Goal: Navigation & Orientation: Find specific page/section

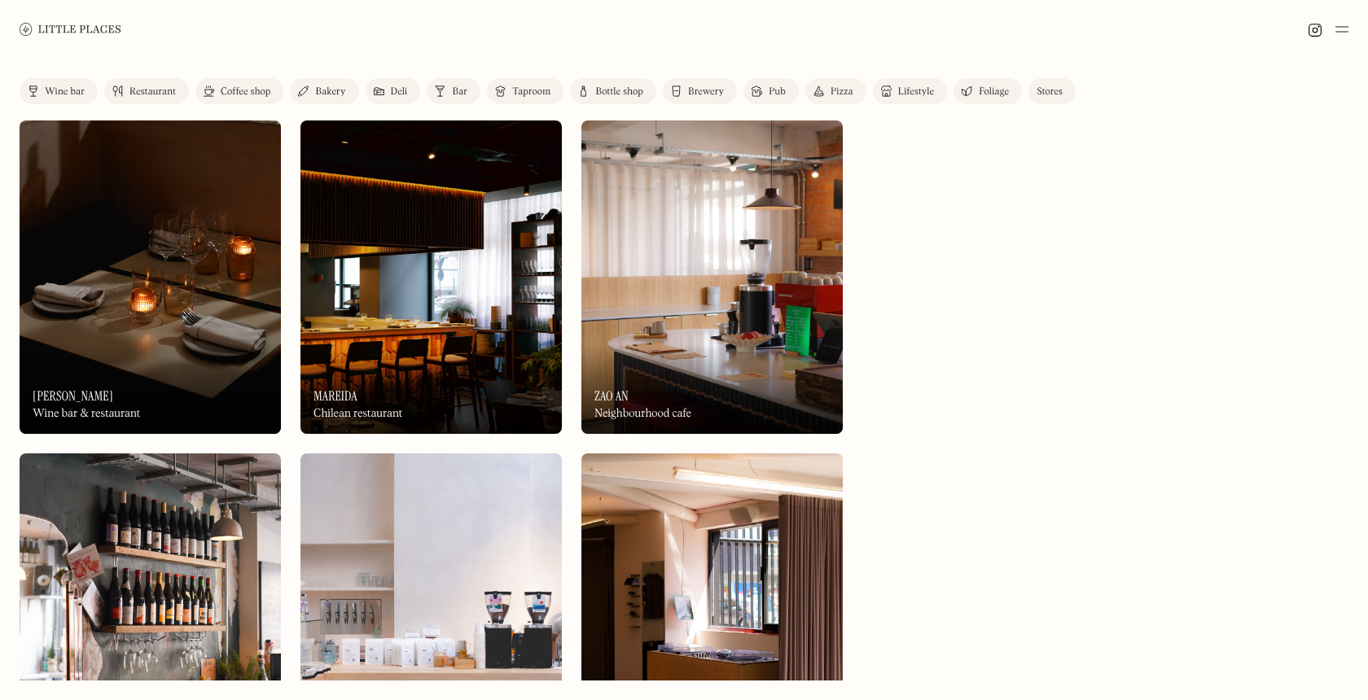
click at [659, 391] on div "On Our Radar Zao An Neighbourhood cafe" at bounding box center [711, 389] width 261 height 90
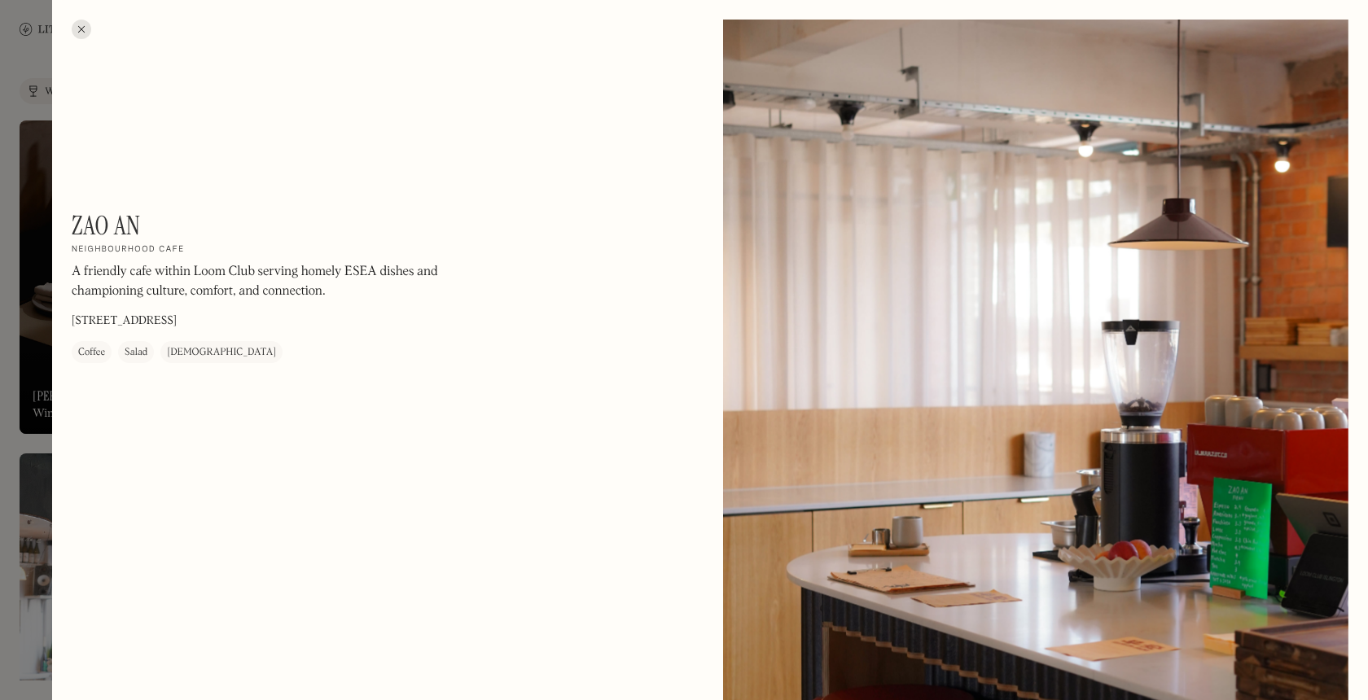
click at [0, 347] on div at bounding box center [684, 350] width 1368 height 700
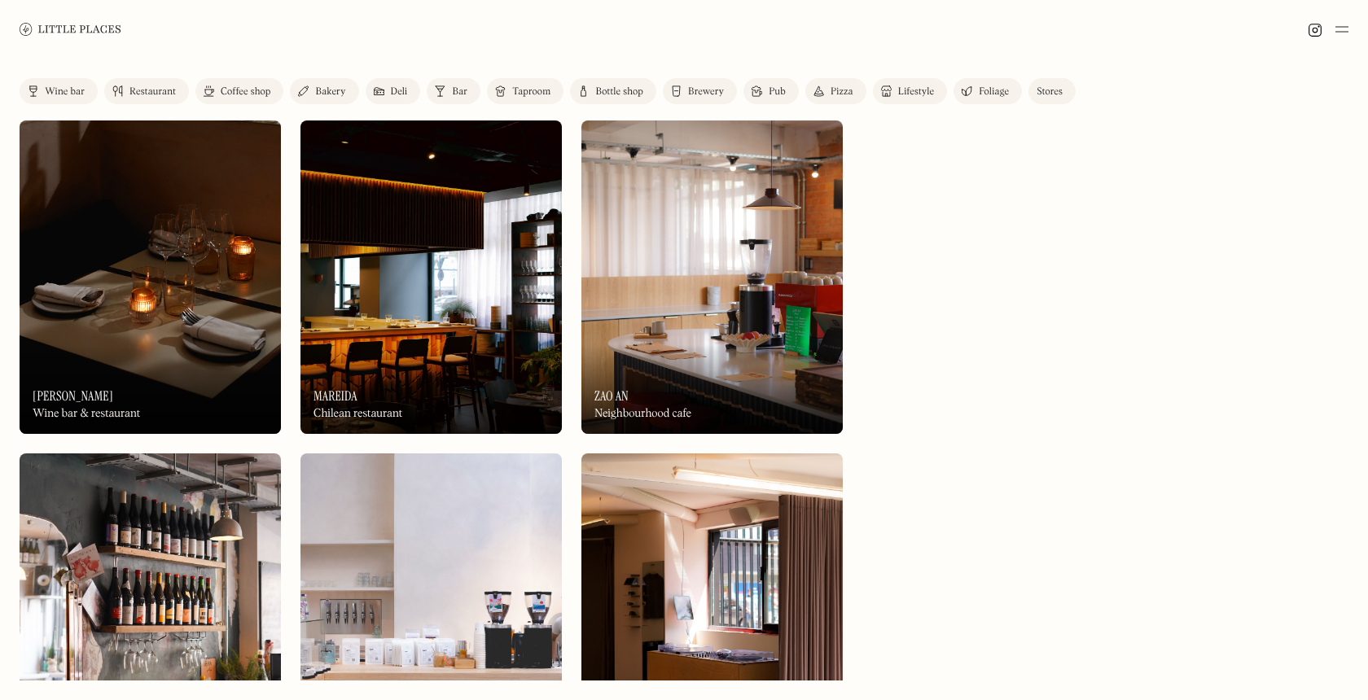
click at [70, 342] on img at bounding box center [150, 276] width 261 height 313
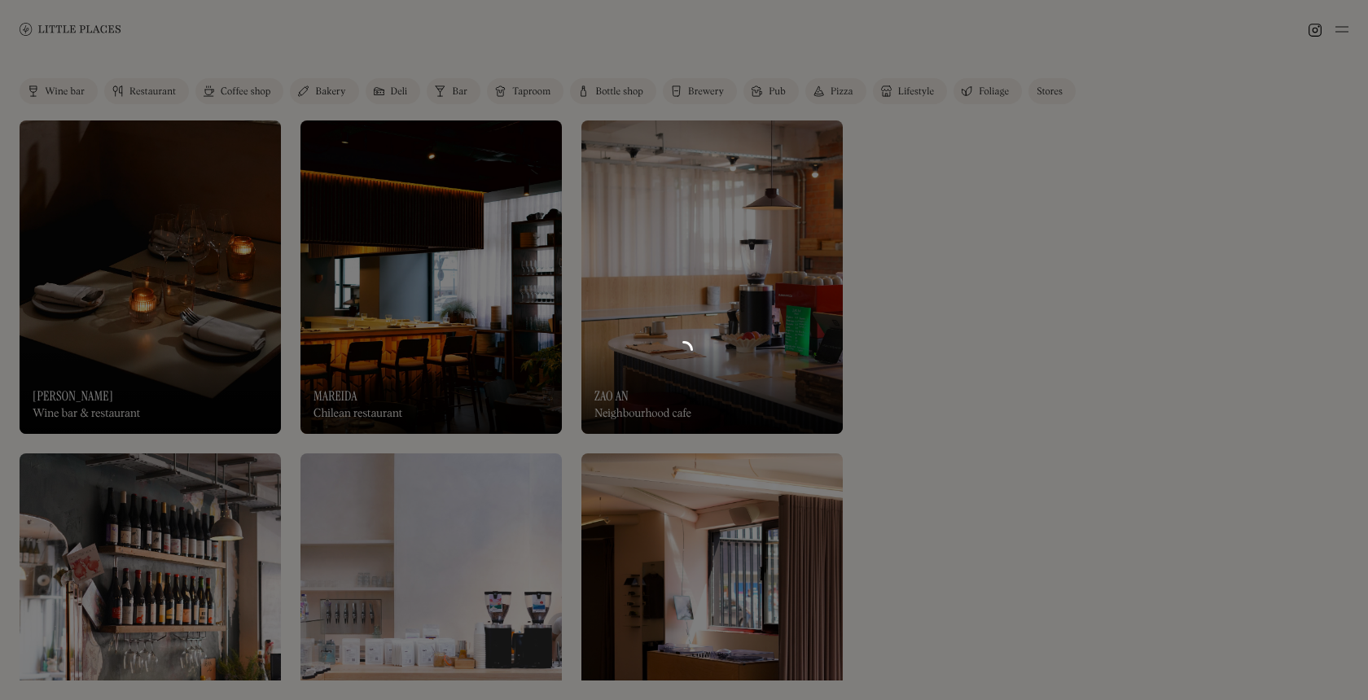
click at [247, 295] on img at bounding box center [150, 276] width 261 height 313
click at [302, 289] on img at bounding box center [430, 276] width 261 height 313
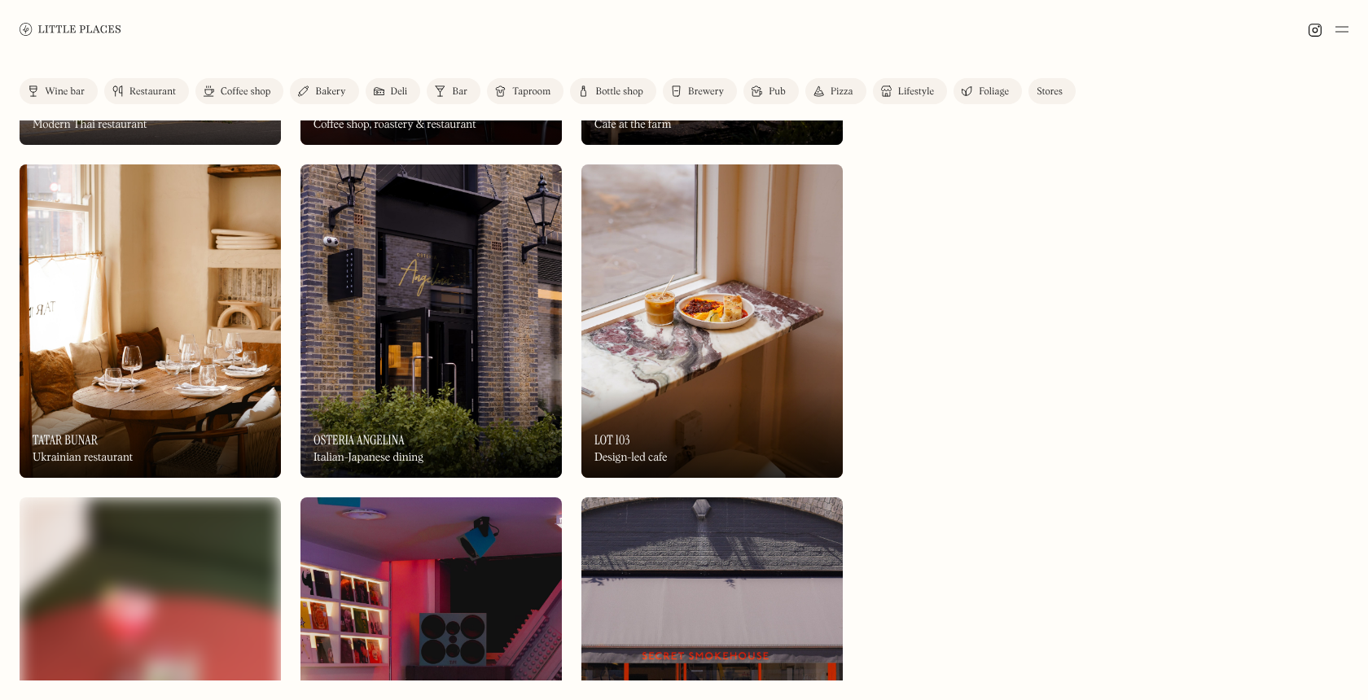
scroll to position [1008, 0]
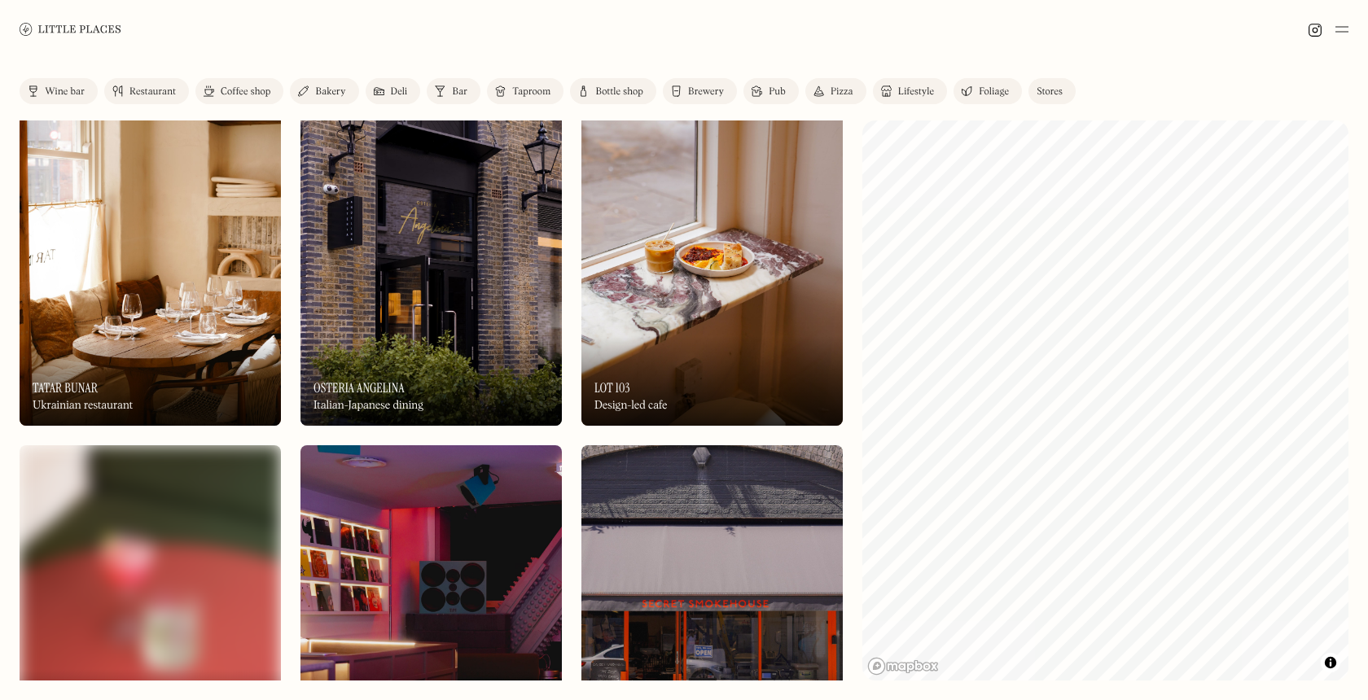
click at [1340, 24] on img at bounding box center [1341, 30] width 13 height 20
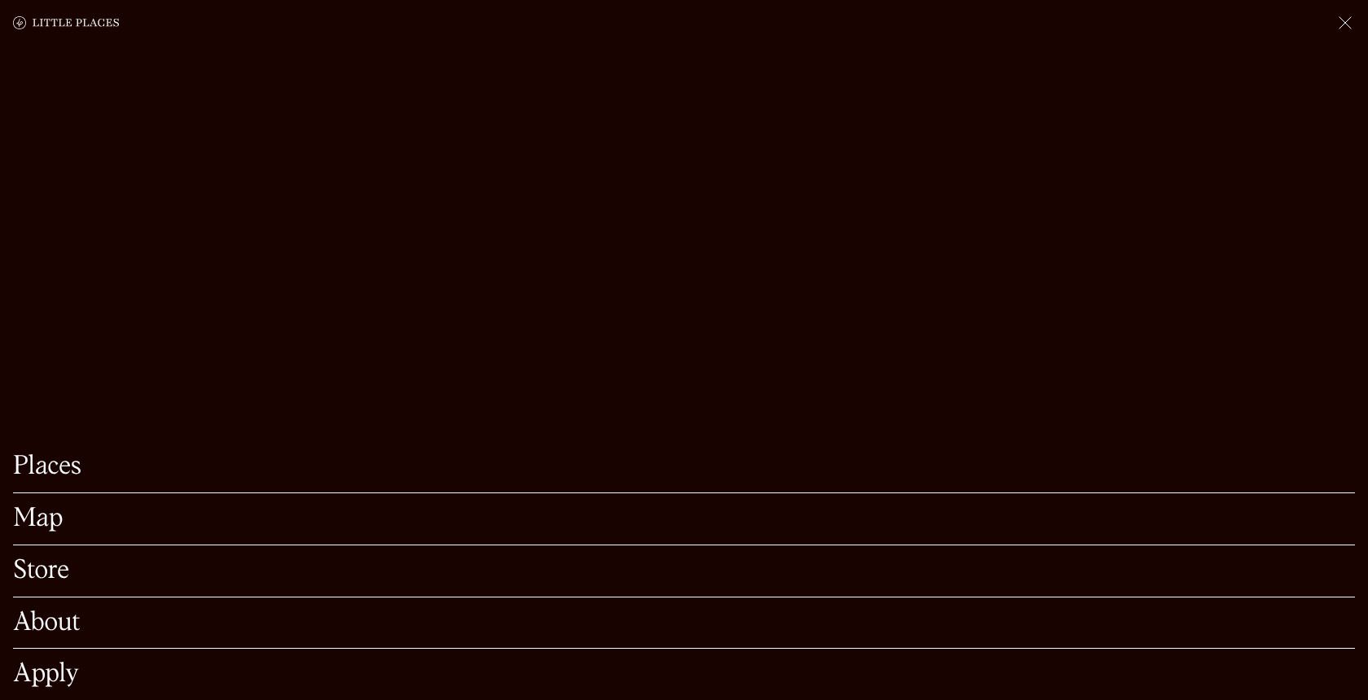
click at [46, 527] on link "Map" at bounding box center [684, 518] width 1342 height 25
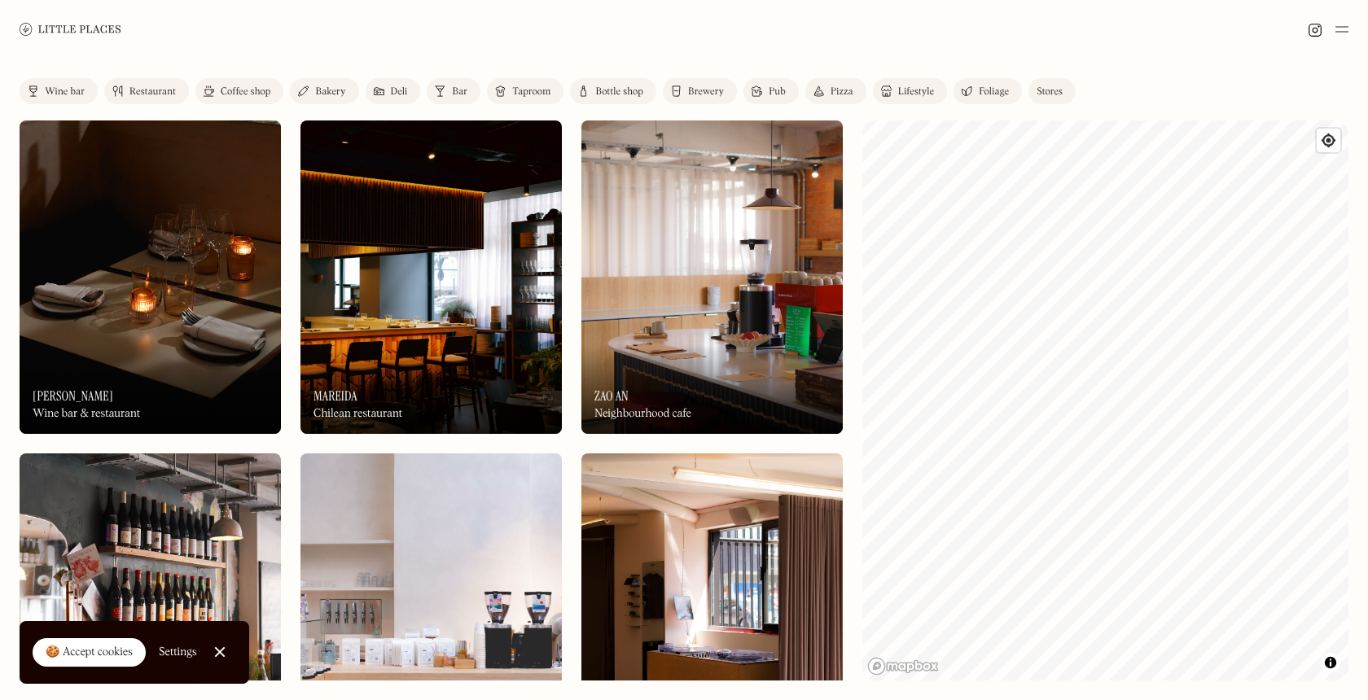
click at [124, 100] on link "Restaurant" at bounding box center [146, 91] width 85 height 26
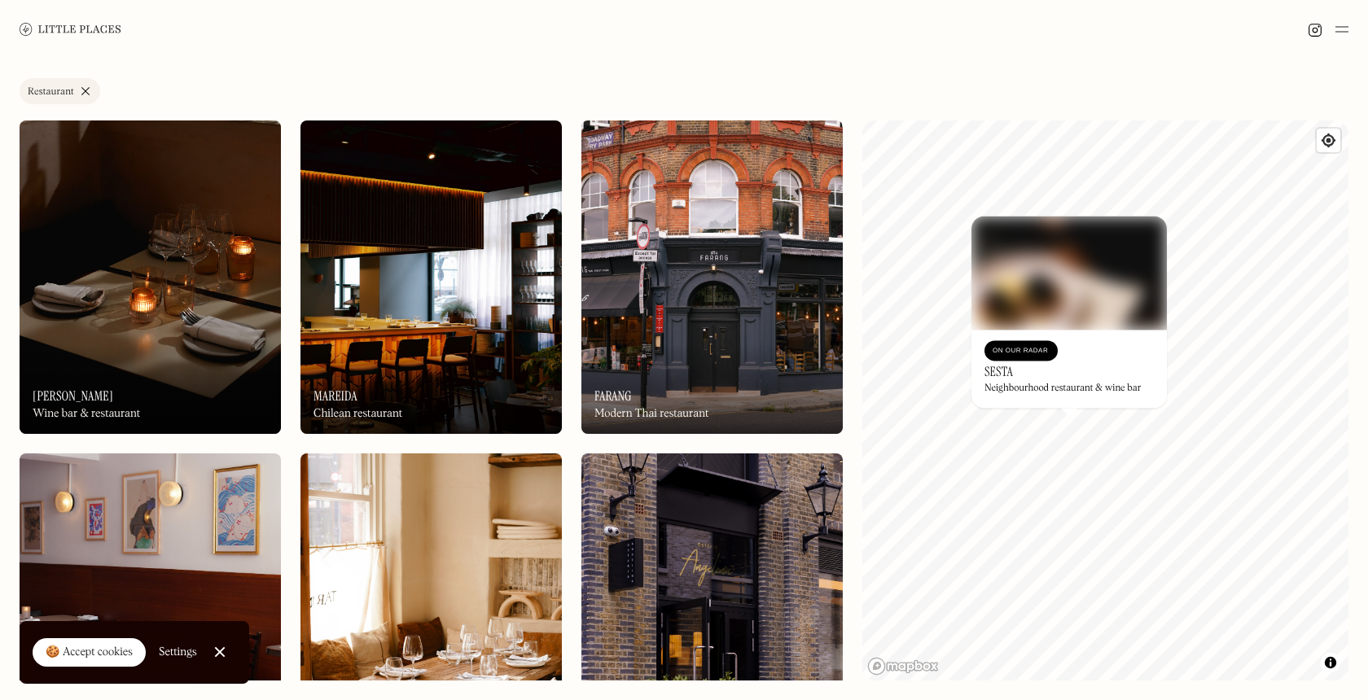
click at [1040, 393] on div "Neighbourhood restaurant & wine bar" at bounding box center [1062, 388] width 156 height 11
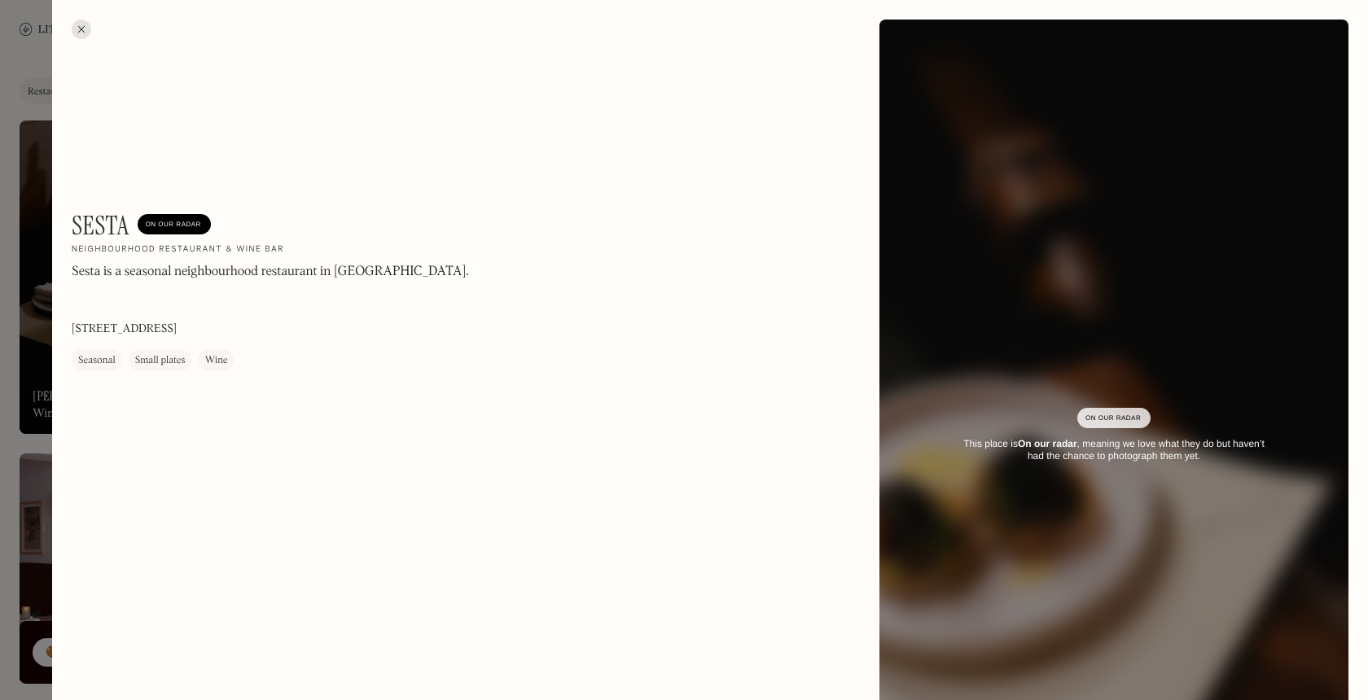
click at [110, 225] on h1 "Sesta" at bounding box center [101, 225] width 58 height 31
copy h1 "Sesta"
